Goal: Task Accomplishment & Management: Use online tool/utility

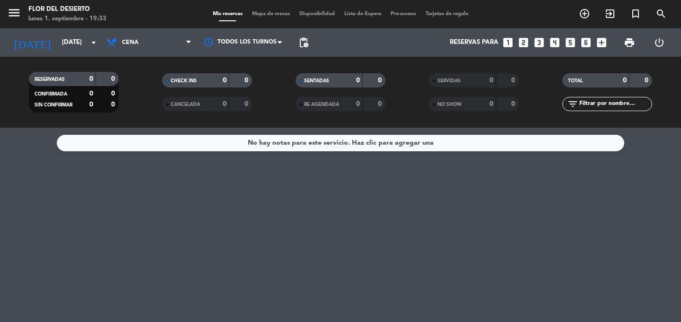
click at [276, 14] on span "Mapa de mesas" at bounding box center [270, 13] width 47 height 5
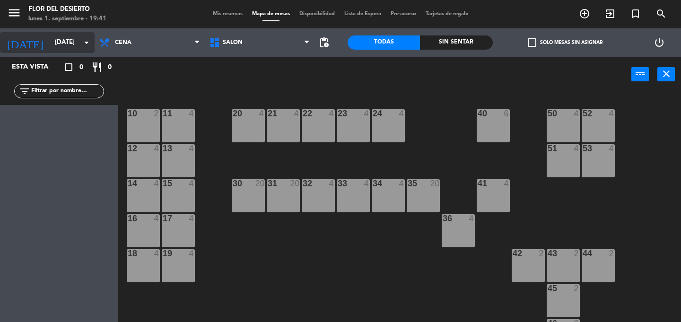
click at [60, 43] on input "[DATE]" at bounding box center [91, 42] width 83 height 17
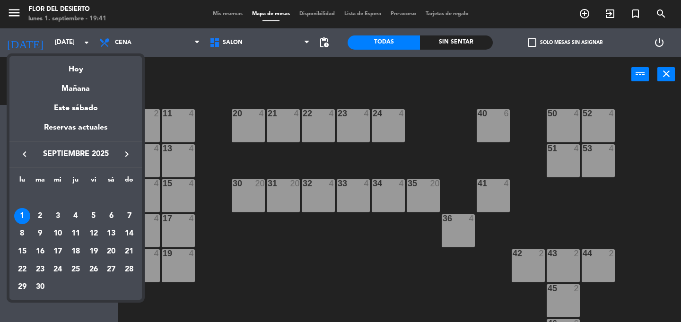
click at [231, 12] on div at bounding box center [340, 161] width 681 height 322
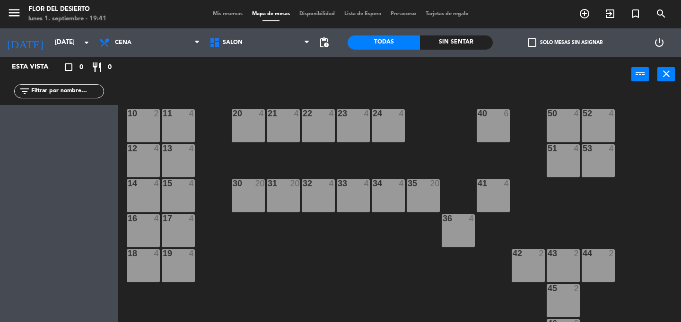
click at [229, 13] on span "Mis reservas" at bounding box center [227, 13] width 39 height 5
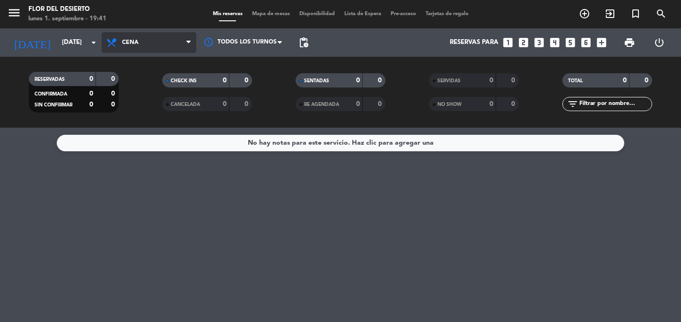
click at [164, 42] on span "Cena" at bounding box center [149, 42] width 95 height 21
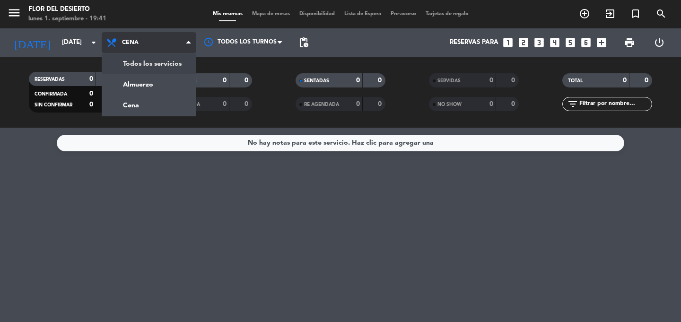
click at [161, 62] on div "menu FLOR DEL DESIERTO [DATE] 1. septiembre - 19:41 Mis reservas Mapa de mesas …" at bounding box center [340, 64] width 681 height 128
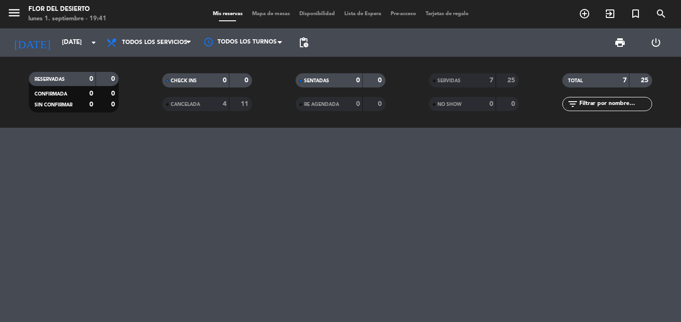
click at [475, 80] on div "7" at bounding box center [483, 80] width 19 height 11
